Goal: Check status

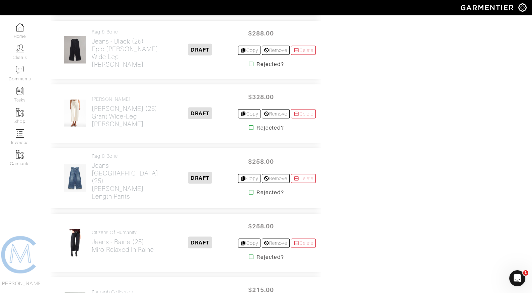
scroll to position [2480, 0]
click at [249, 189] on icon at bounding box center [251, 191] width 5 height 5
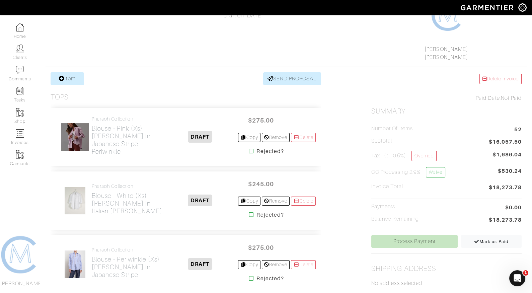
scroll to position [92, 0]
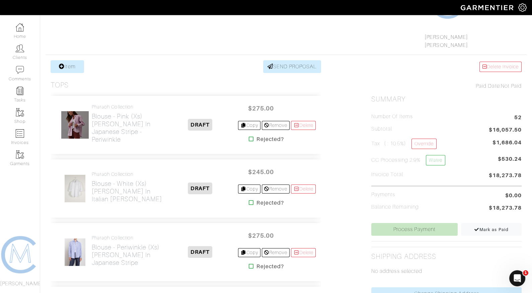
click at [249, 139] on icon at bounding box center [251, 138] width 5 height 5
click at [249, 265] on icon at bounding box center [251, 266] width 5 height 5
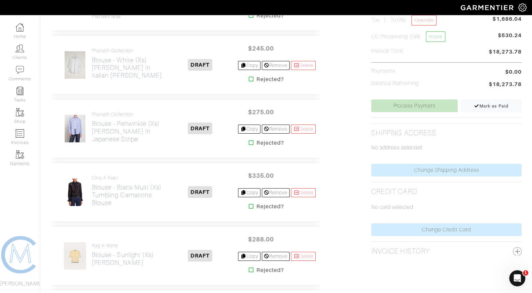
scroll to position [216, 0]
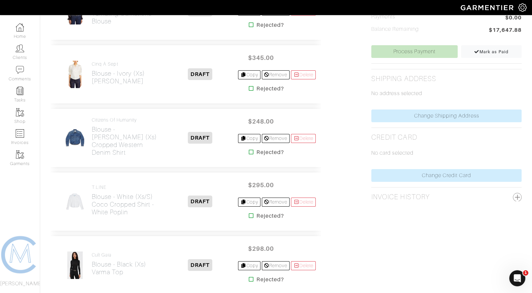
scroll to position [269, 0]
click at [249, 151] on icon at bounding box center [251, 152] width 5 height 5
click at [249, 213] on icon at bounding box center [251, 215] width 5 height 5
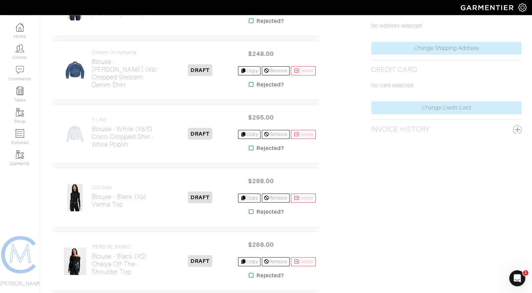
scroll to position [338, 0]
